Goal: Task Accomplishment & Management: Complete application form

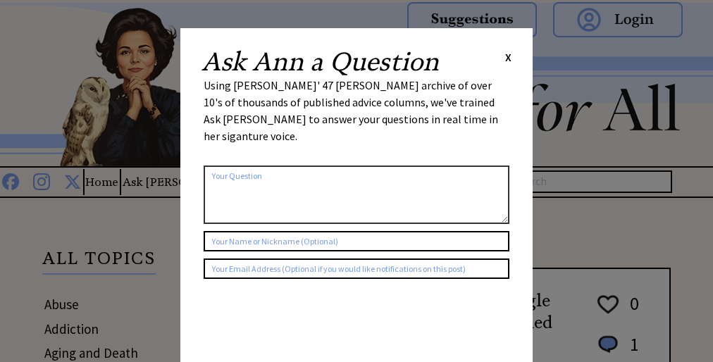
click at [356, 99] on div "Using [PERSON_NAME]' 47 [PERSON_NAME] archive of over 10's of thousands of publ…" at bounding box center [357, 118] width 306 height 82
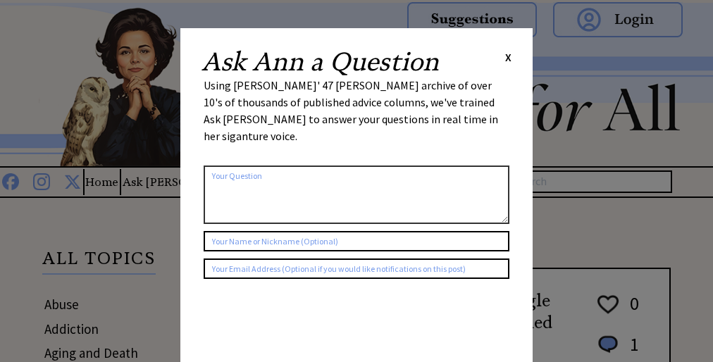
click at [356, 99] on div "Using [PERSON_NAME]' 47 [PERSON_NAME] archive of over 10's of thousands of publ…" at bounding box center [357, 118] width 306 height 82
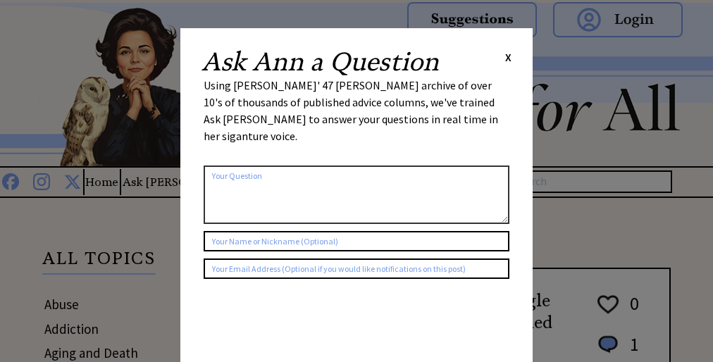
click at [356, 99] on div "Using [PERSON_NAME]' 47 [PERSON_NAME] archive of over 10's of thousands of publ…" at bounding box center [357, 118] width 306 height 82
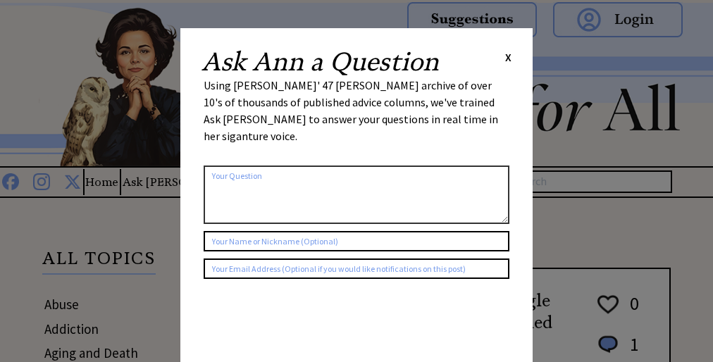
click at [356, 99] on div "Using [PERSON_NAME]' 47 [PERSON_NAME] archive of over 10's of thousands of publ…" at bounding box center [357, 118] width 306 height 82
